Goal: Information Seeking & Learning: Learn about a topic

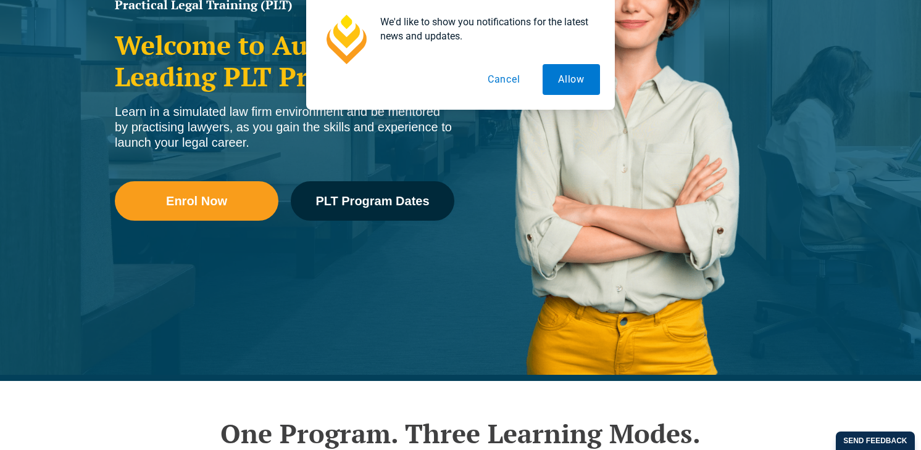
scroll to position [247, 0]
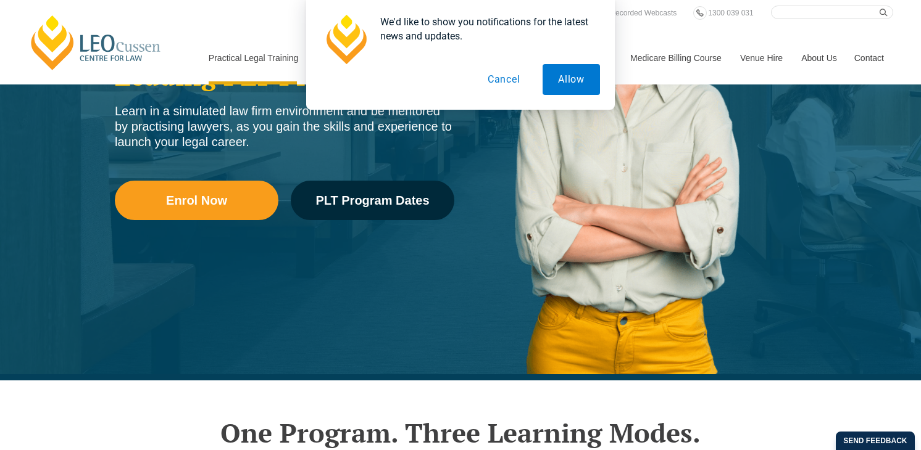
click at [508, 81] on button "Cancel" at bounding box center [504, 79] width 64 height 31
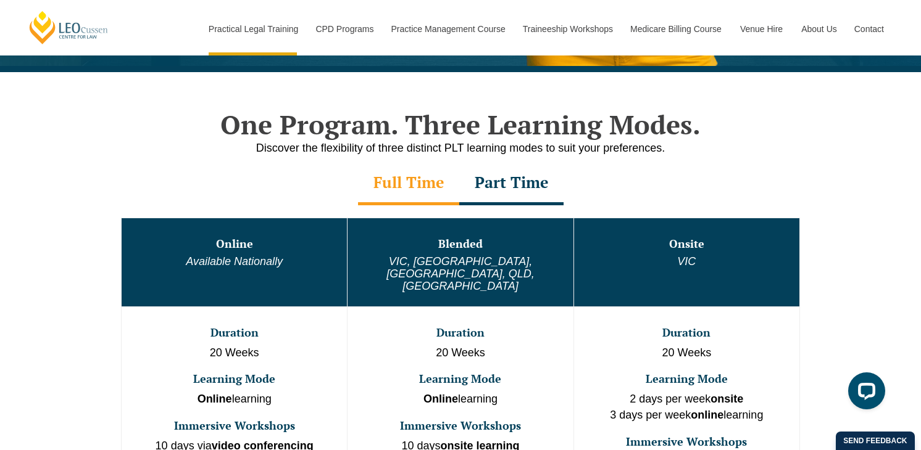
scroll to position [617, 0]
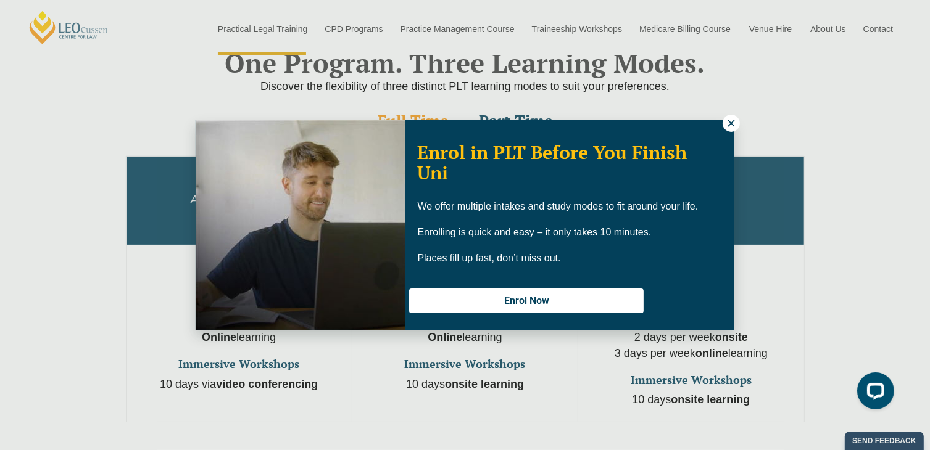
click at [728, 125] on icon at bounding box center [731, 123] width 11 height 11
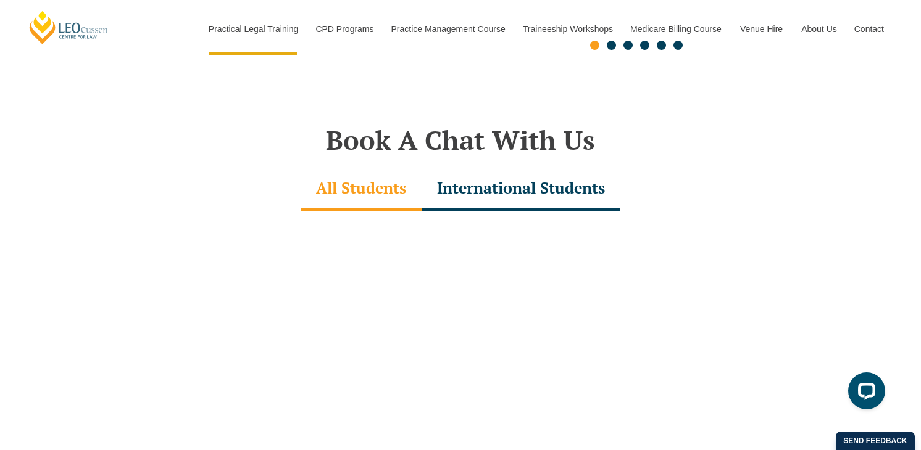
scroll to position [3455, 0]
click at [513, 173] on div "International Students" at bounding box center [520, 189] width 199 height 43
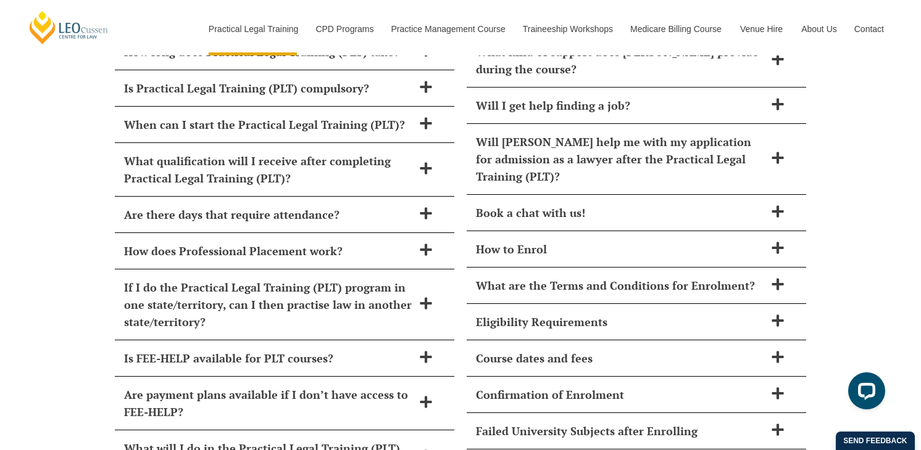
scroll to position [5306, 0]
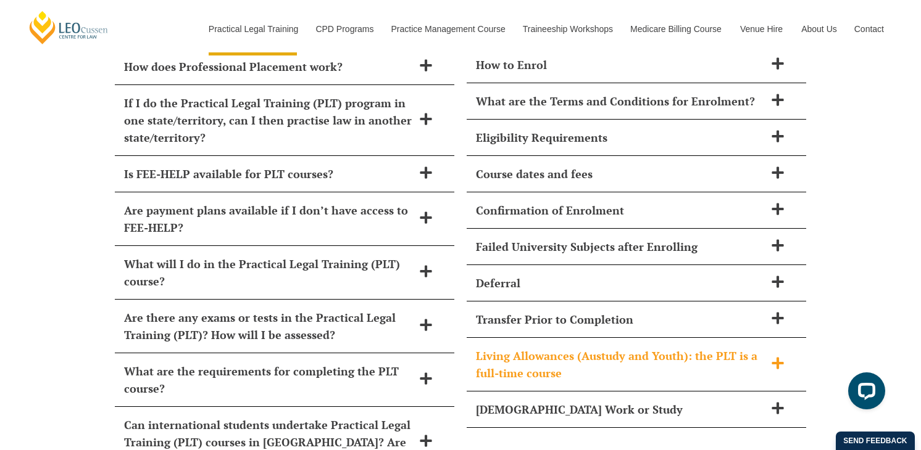
click at [639, 347] on h2 "Living Allowances (Austudy and Youth): the PLT is a full-time course" at bounding box center [620, 364] width 289 height 35
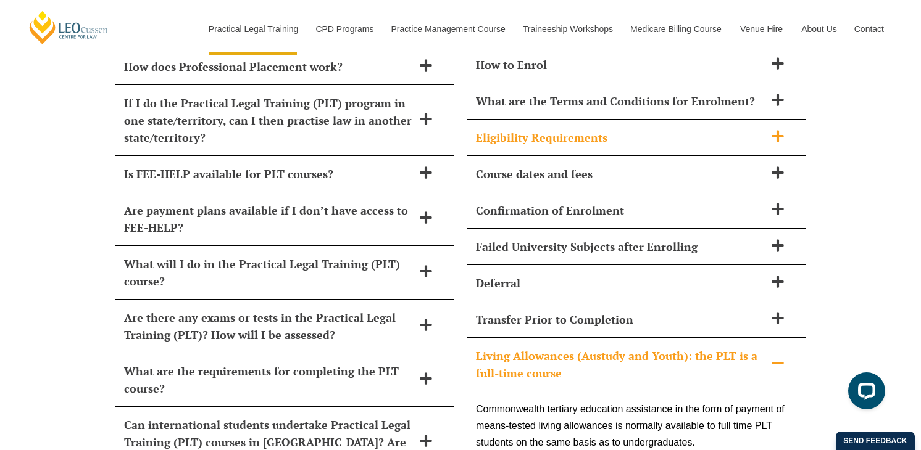
click at [639, 129] on h2 "Eligibility Requirements" at bounding box center [620, 137] width 289 height 17
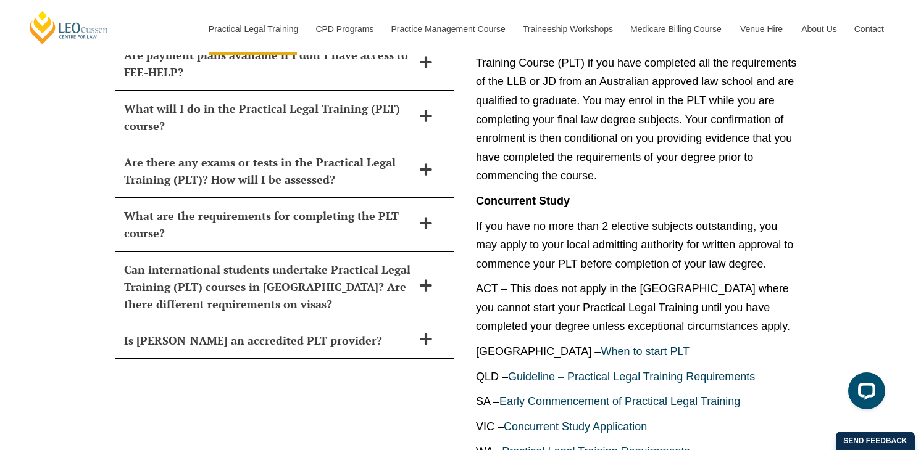
scroll to position [5491, 0]
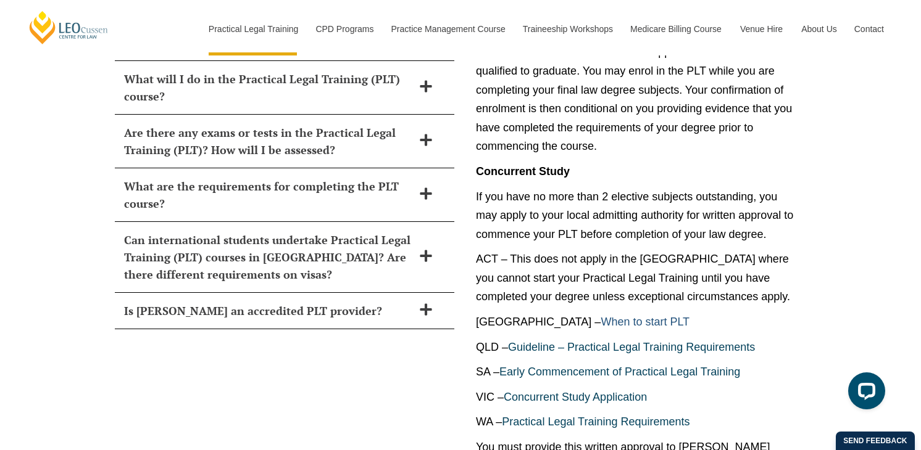
click at [600, 316] on link "When to start PLT" at bounding box center [644, 322] width 89 height 12
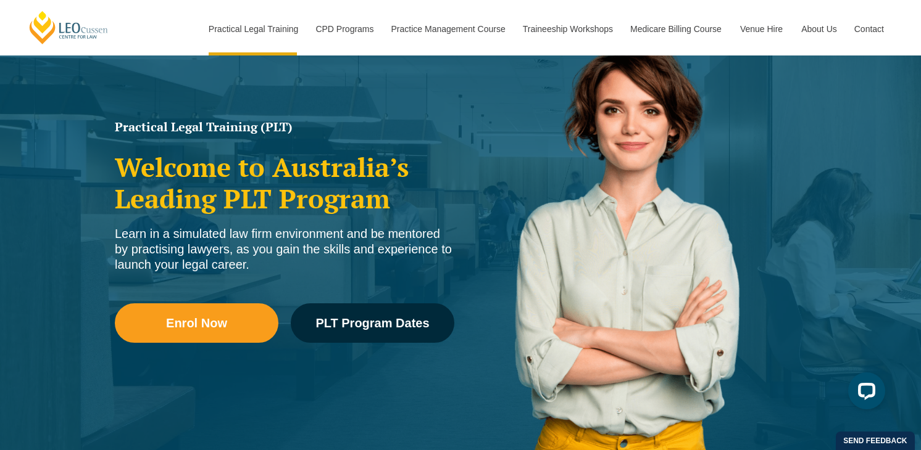
scroll to position [123, 0]
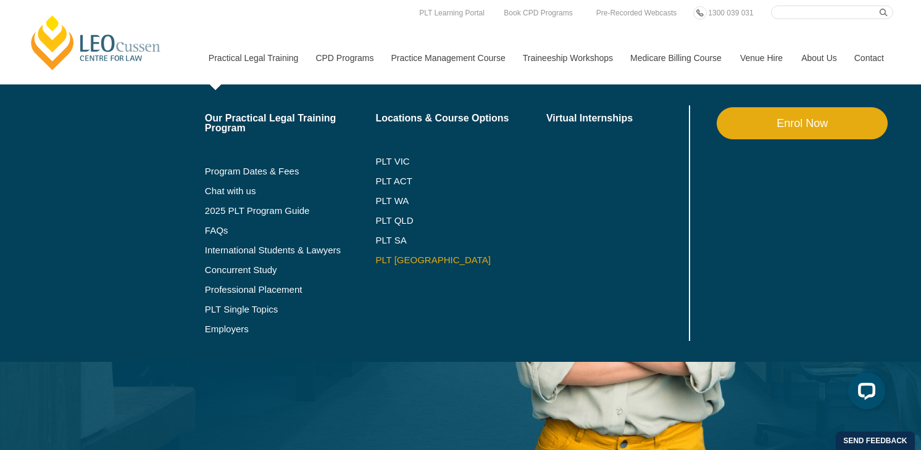
click at [405, 262] on link "PLT [GEOGRAPHIC_DATA]" at bounding box center [460, 260] width 171 height 10
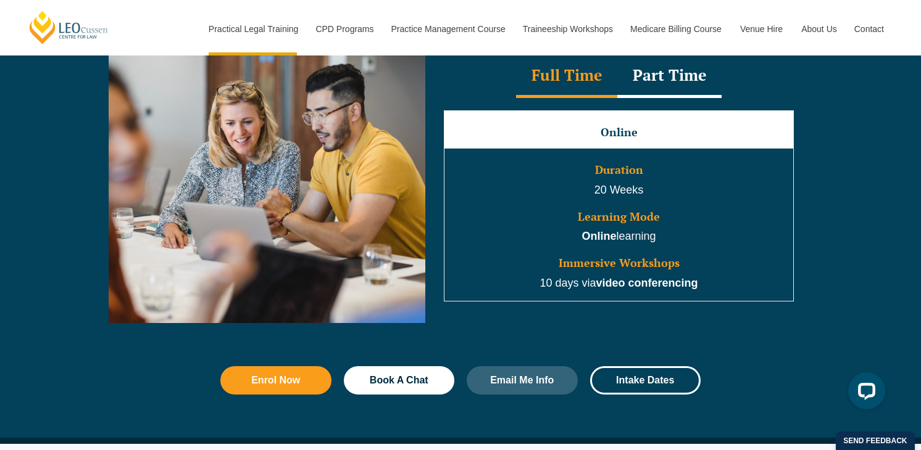
scroll to position [1234, 0]
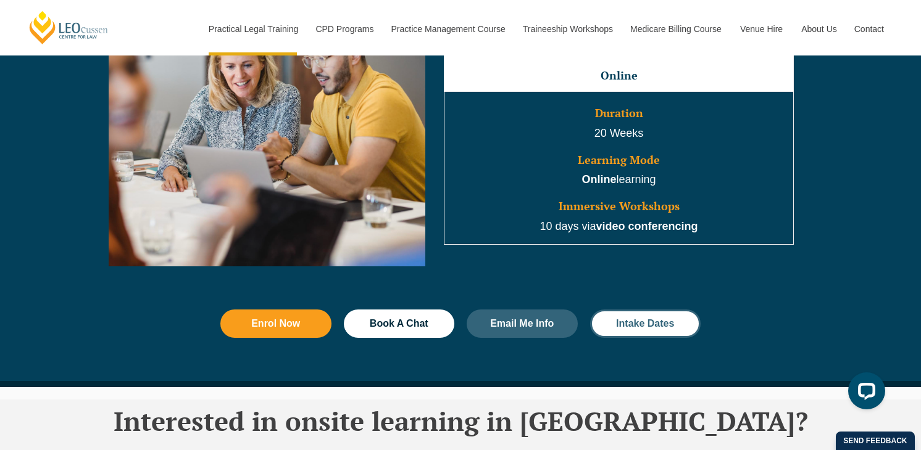
click at [610, 329] on span "Intake Dates" at bounding box center [645, 324] width 78 height 10
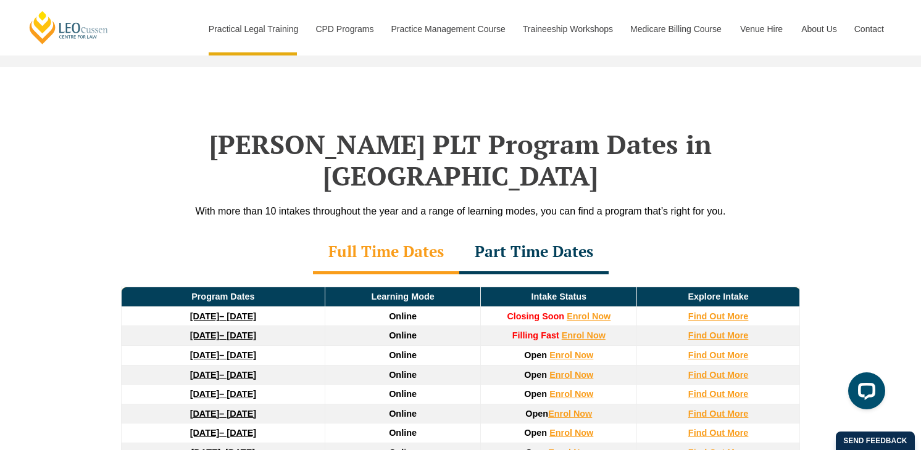
scroll to position [1777, 0]
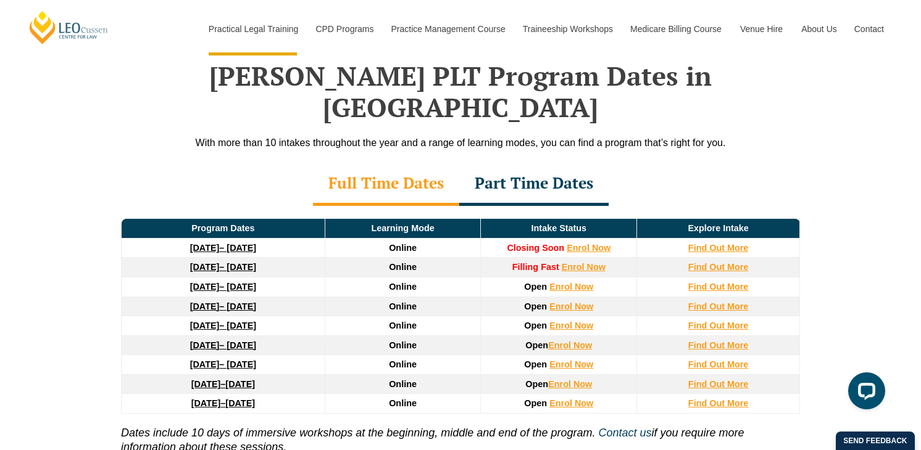
click at [543, 262] on strong "Filling Fast" at bounding box center [535, 267] width 47 height 10
click at [586, 262] on link "Enrol Now" at bounding box center [583, 267] width 44 height 10
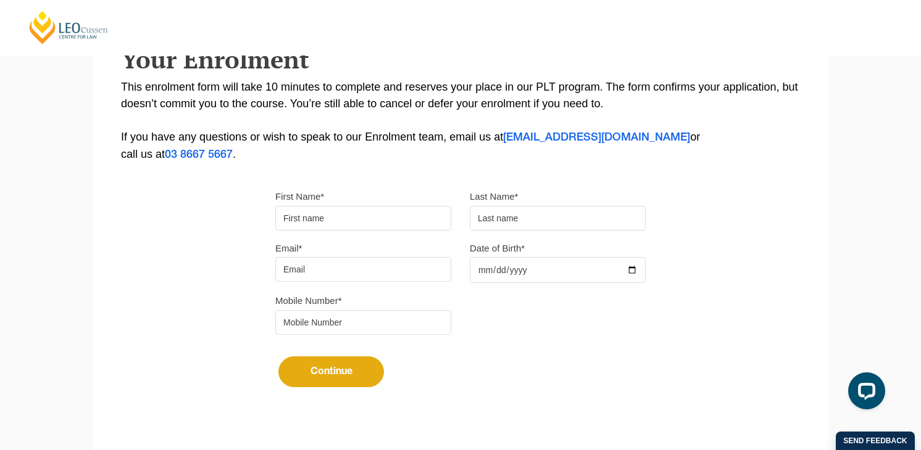
scroll to position [392, 0]
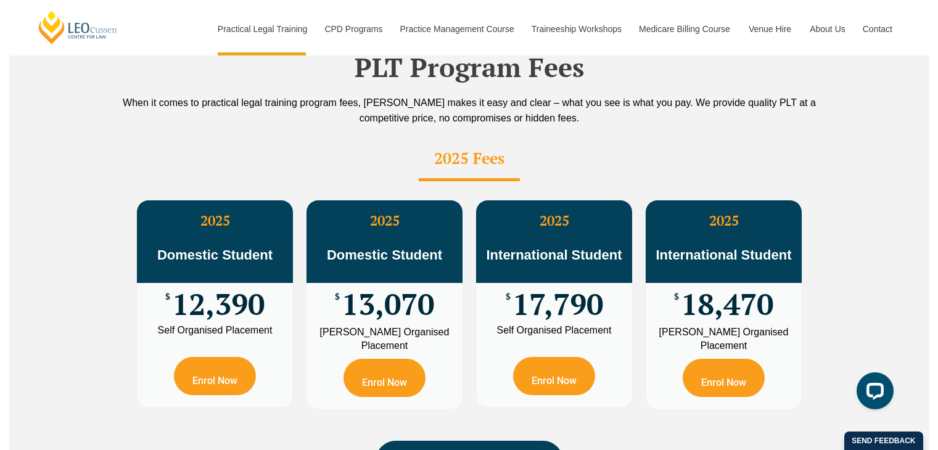
scroll to position [2394, 0]
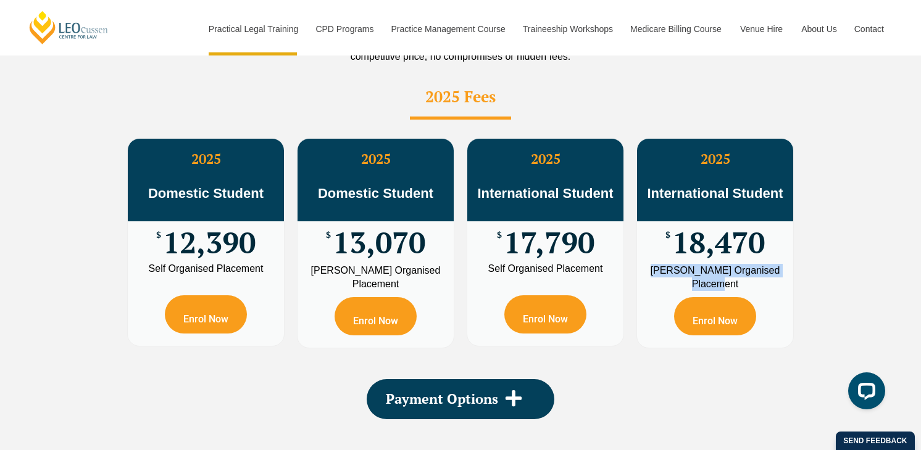
drag, startPoint x: 663, startPoint y: 240, endPoint x: 751, endPoint y: 249, distance: 89.3
click at [751, 264] on div "[PERSON_NAME] Organised Placement" at bounding box center [715, 277] width 138 height 27
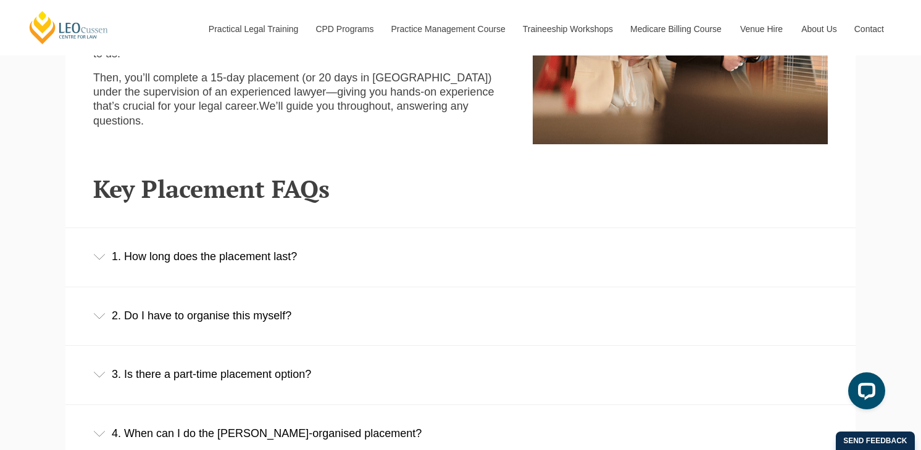
scroll to position [740, 0]
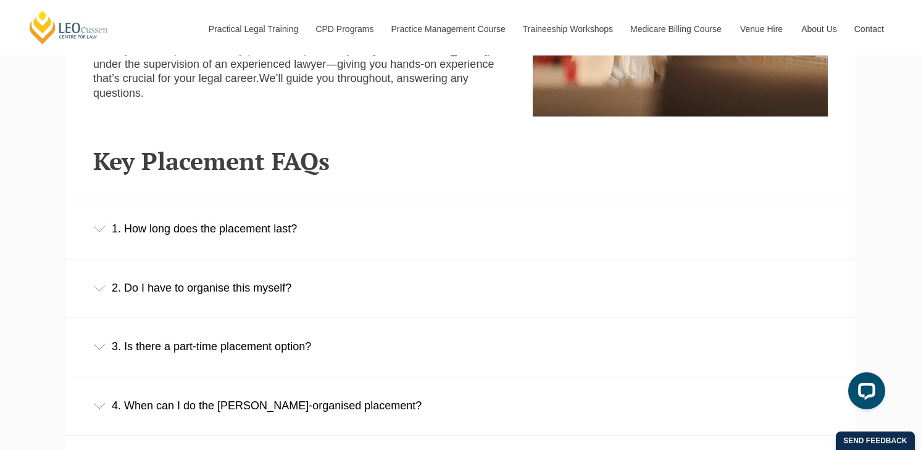
click at [187, 239] on div "1. How long does the placement last?" at bounding box center [460, 229] width 790 height 57
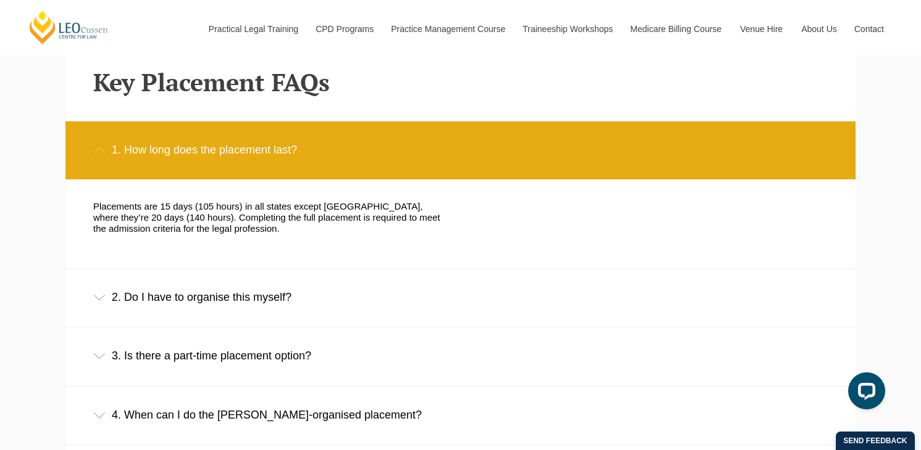
scroll to position [925, 0]
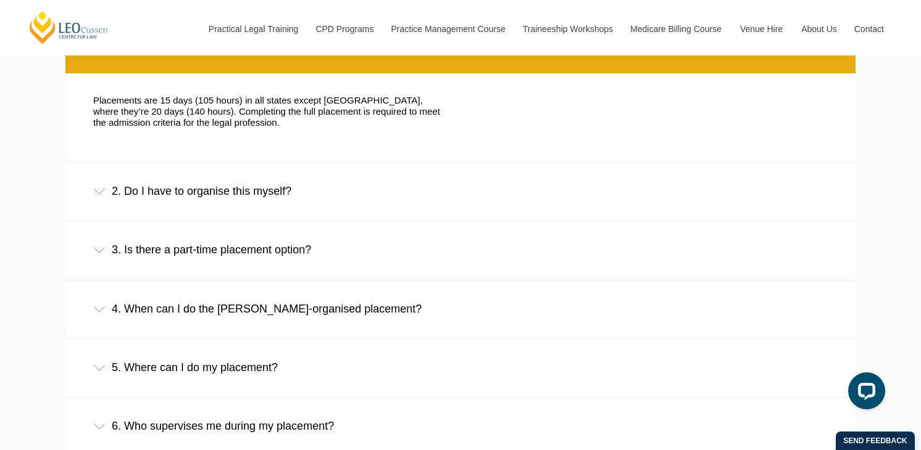
click at [222, 192] on div "2. Do I have to organise this myself?" at bounding box center [460, 191] width 790 height 57
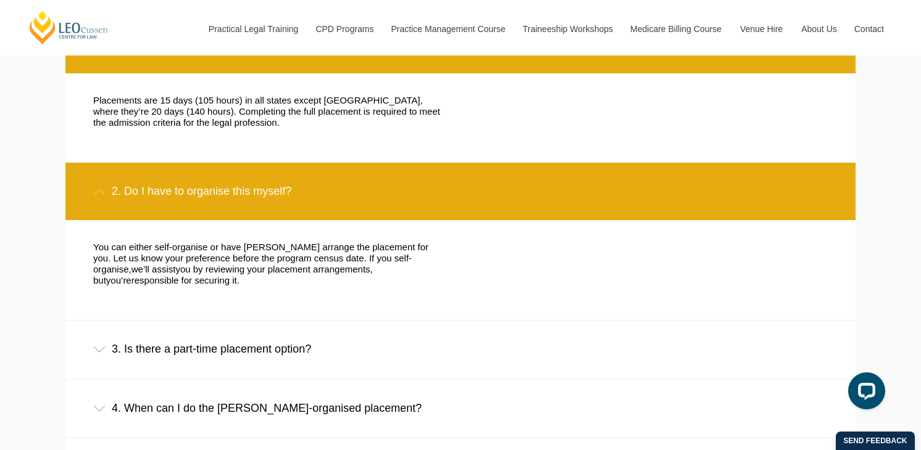
click at [204, 350] on div "3. Is there a part-time placement option?" at bounding box center [460, 349] width 790 height 57
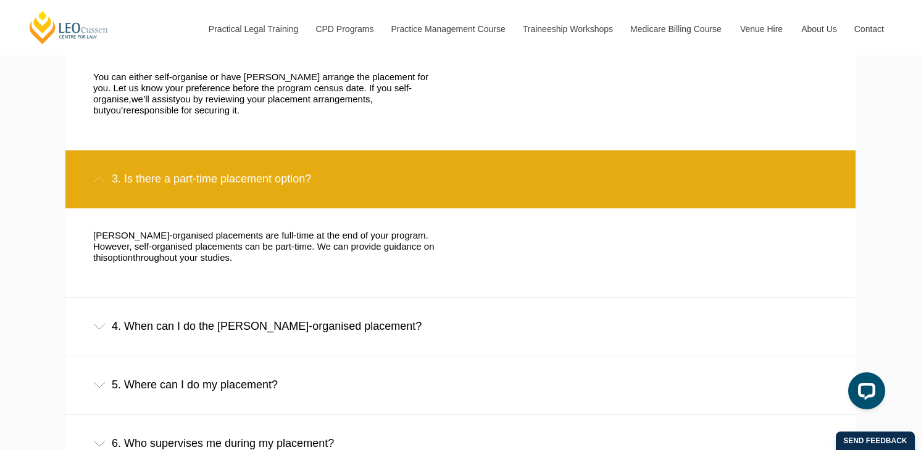
scroll to position [1111, 0]
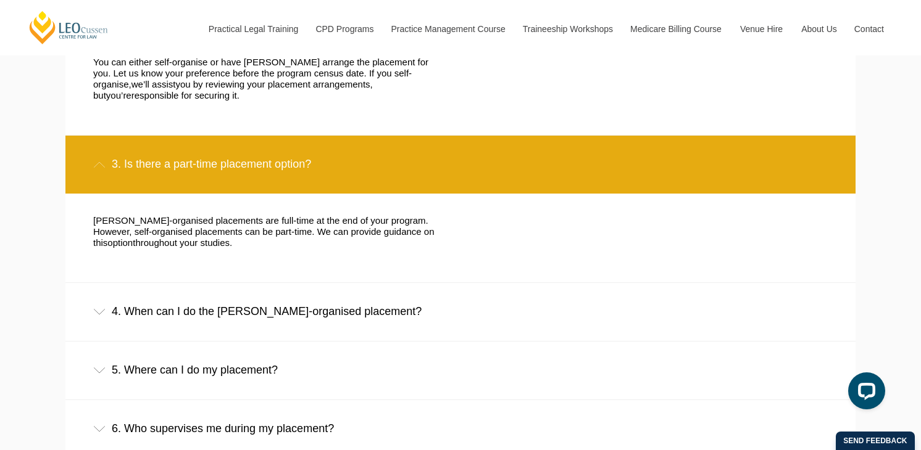
click at [244, 307] on div "4. When can I do the [PERSON_NAME]-organised placement?" at bounding box center [460, 311] width 790 height 57
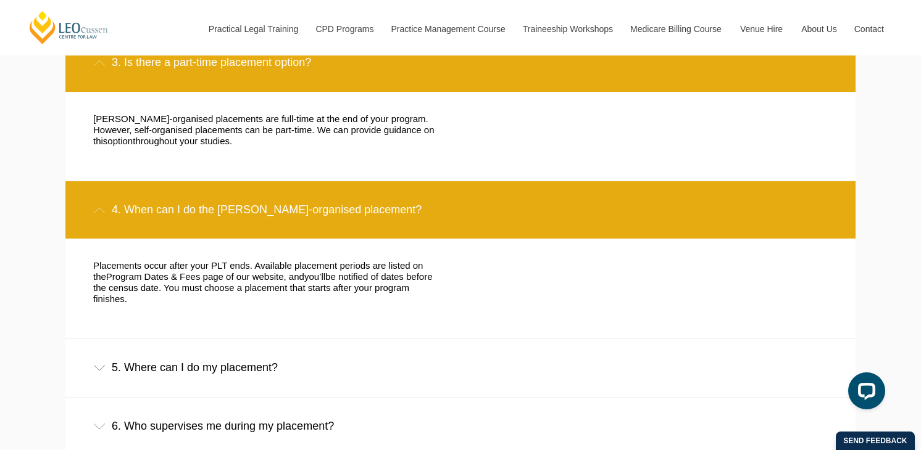
scroll to position [1234, 0]
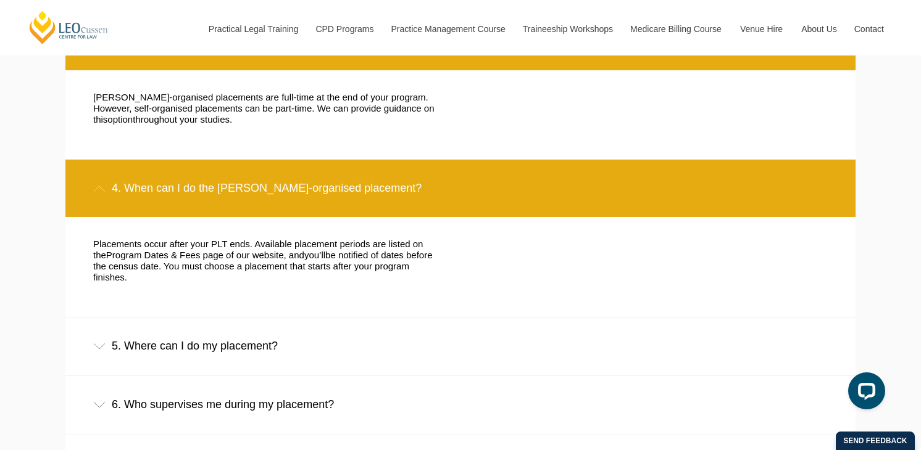
click at [197, 341] on div "5. Where can I do my placement?" at bounding box center [460, 346] width 790 height 57
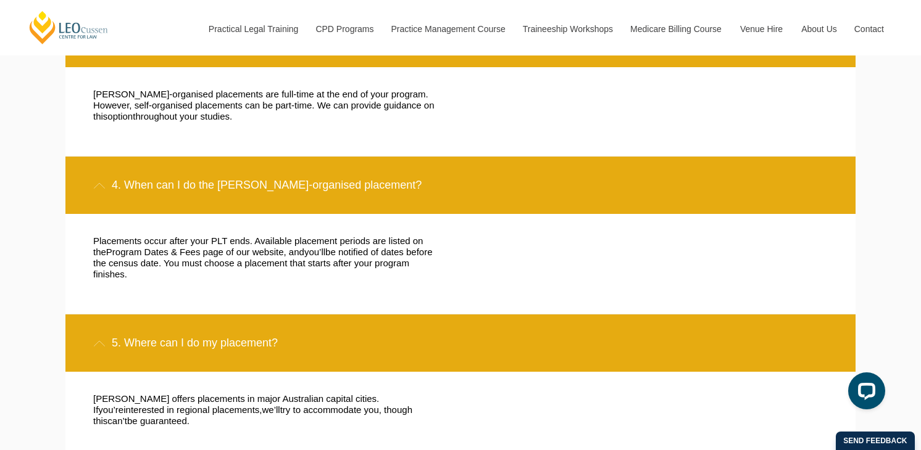
scroll to position [1296, 0]
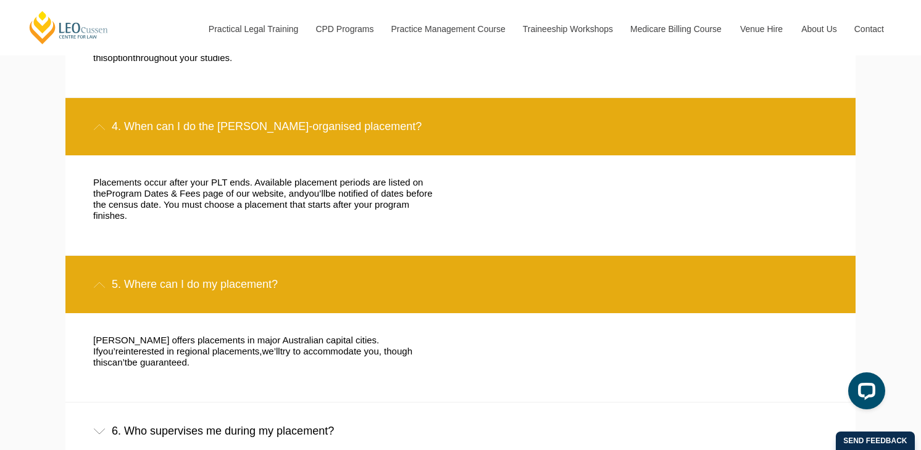
click at [215, 404] on div "6. Who supervises me during my placement?" at bounding box center [460, 431] width 790 height 57
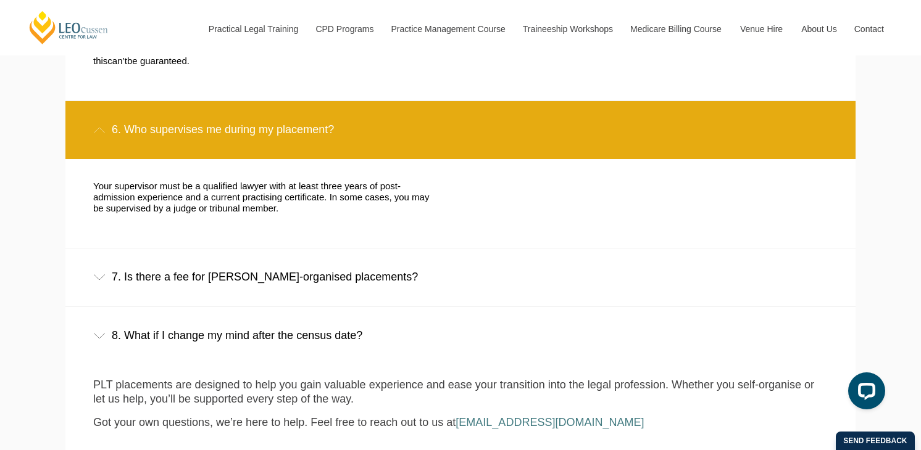
scroll to position [1604, 0]
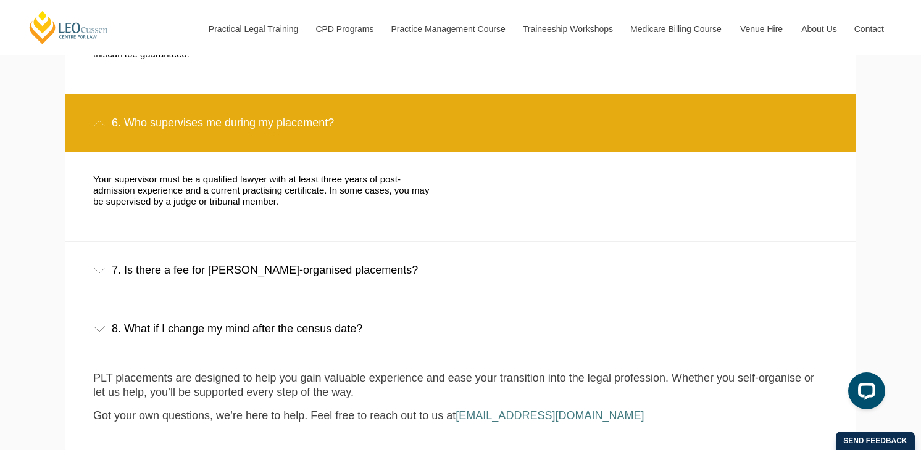
click at [238, 242] on div "7. Is there a fee for Leo Cussen-organised placements?" at bounding box center [460, 270] width 790 height 57
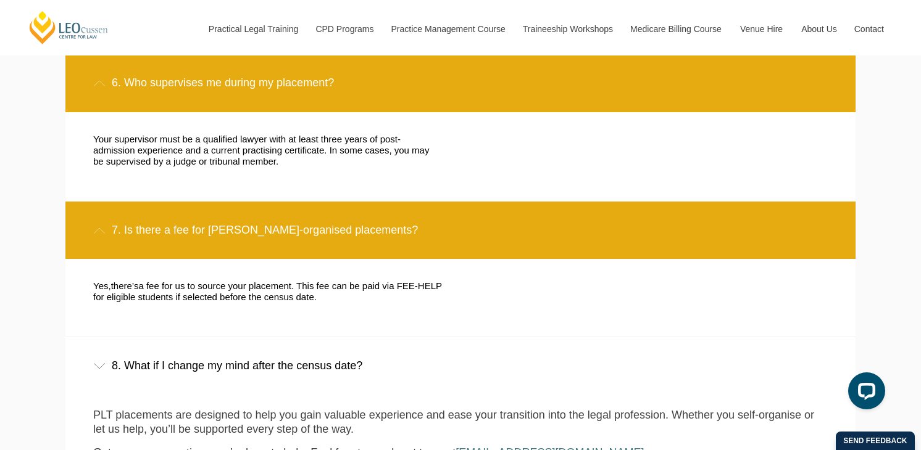
scroll to position [1666, 0]
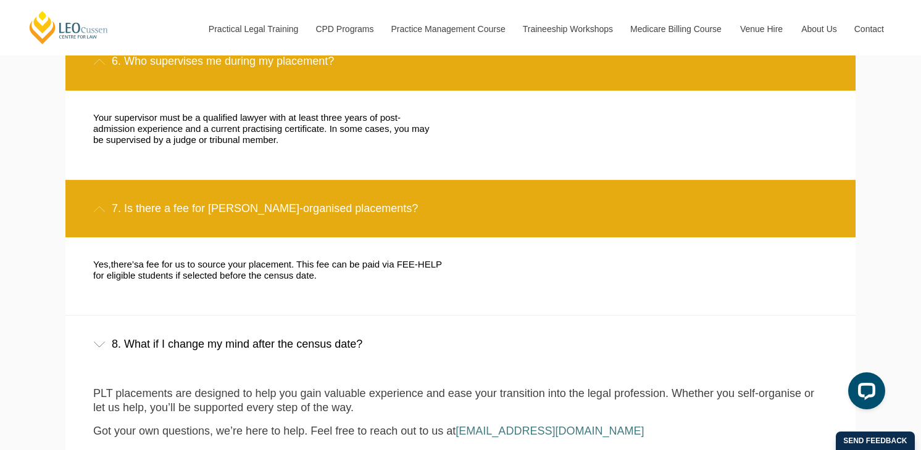
click at [244, 325] on div "8. What if I change my mind after the census date?" at bounding box center [460, 344] width 790 height 57
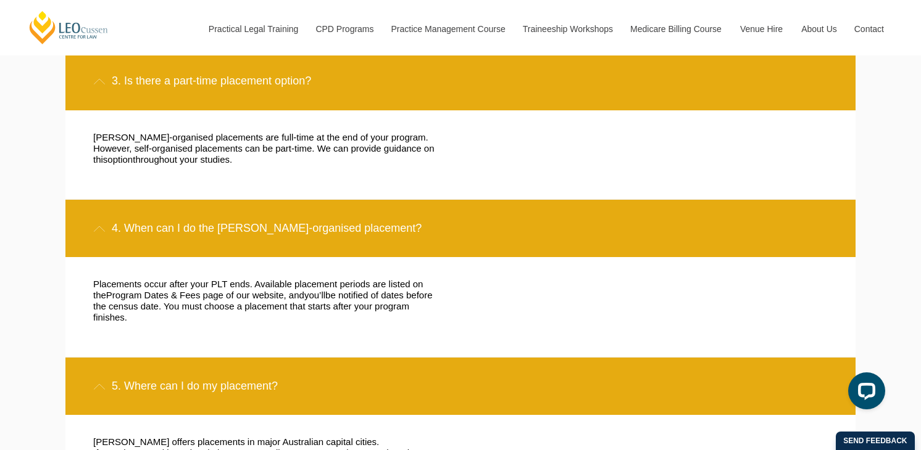
scroll to position [1049, 0]
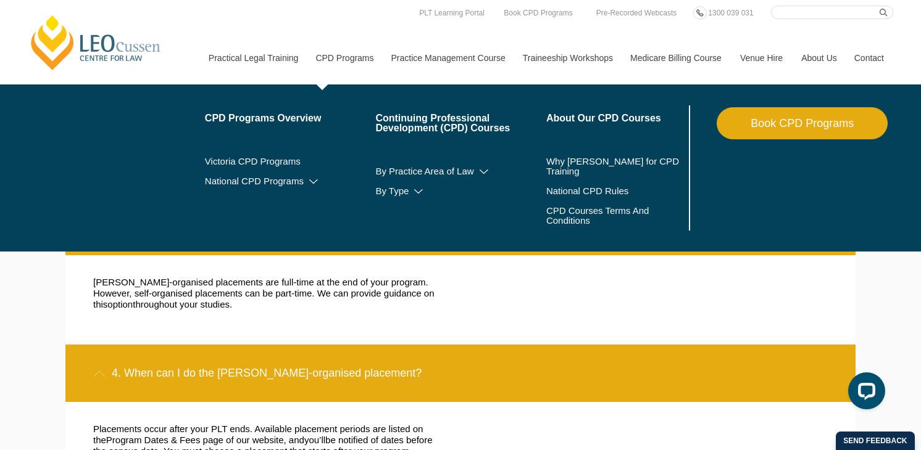
click at [362, 35] on link "CPD Programs" at bounding box center [343, 57] width 75 height 53
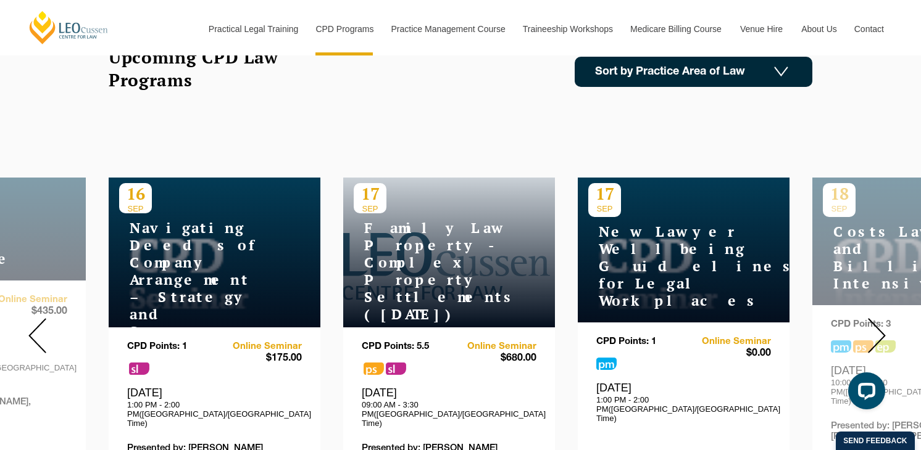
scroll to position [494, 0]
